Goal: Find specific page/section: Find specific page/section

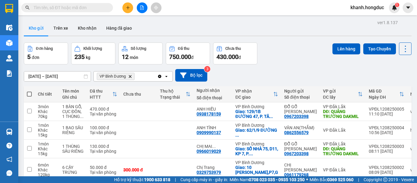
click at [194, 69] on button "Bộ lọc" at bounding box center [191, 75] width 32 height 13
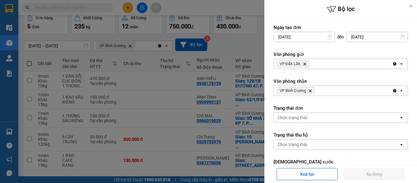
click at [311, 92] on icon "Delete" at bounding box center [311, 91] width 4 height 4
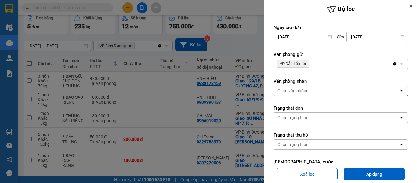
click at [311, 92] on div "Chọn văn phòng" at bounding box center [336, 91] width 125 height 10
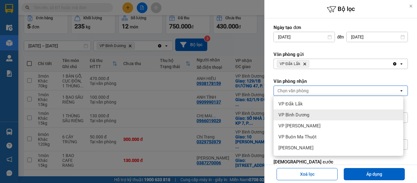
click at [309, 112] on span "VP Bình Dương" at bounding box center [294, 115] width 31 height 6
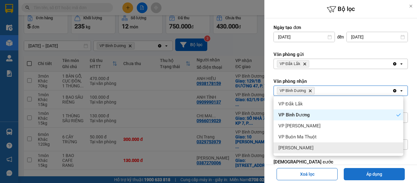
click at [373, 177] on button "Áp dụng" at bounding box center [374, 174] width 61 height 12
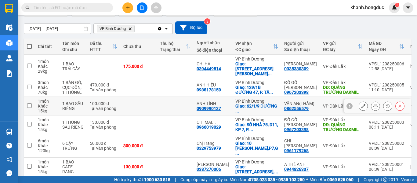
scroll to position [61, 0]
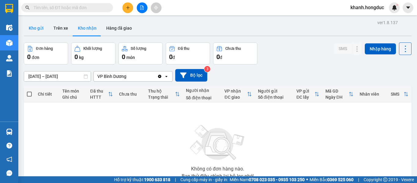
click at [34, 27] on button "Kho gửi" at bounding box center [36, 28] width 25 height 15
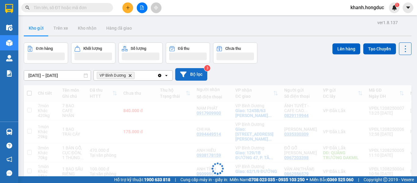
click at [205, 73] on button "Bộ lọc" at bounding box center [191, 74] width 32 height 13
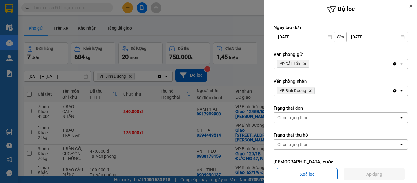
click at [198, 75] on div at bounding box center [208, 91] width 417 height 183
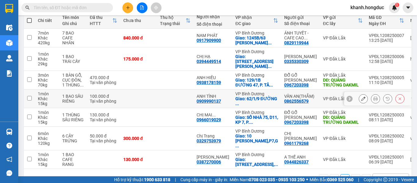
scroll to position [84, 0]
